Goal: Find specific page/section: Find specific page/section

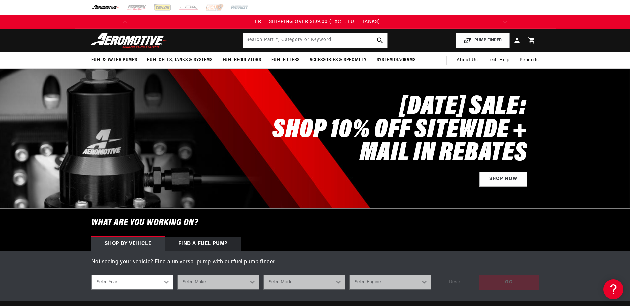
scroll to position [0, 753]
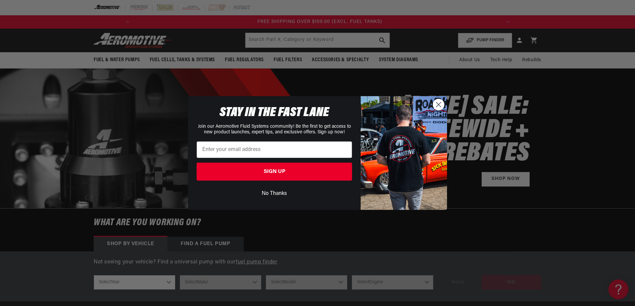
scroll to position [0, 753]
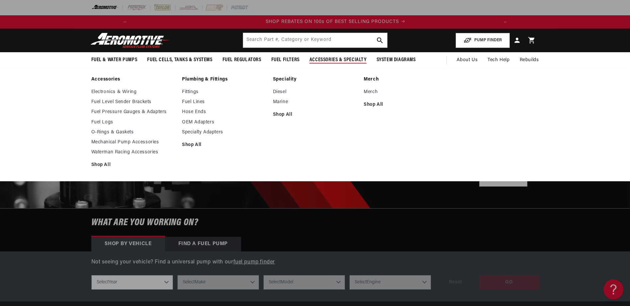
scroll to position [0, 377]
click at [112, 92] on link "Electronics & Wiring" at bounding box center [133, 92] width 84 height 6
